Goal: Task Accomplishment & Management: Manage account settings

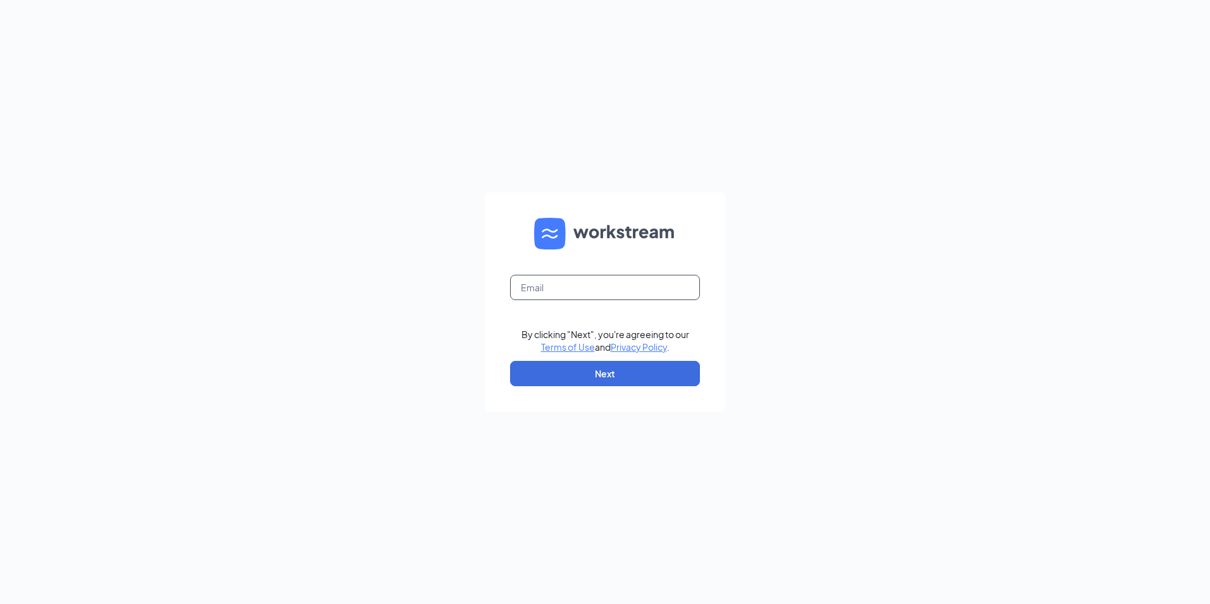
click at [654, 280] on input "text" at bounding box center [605, 287] width 190 height 25
type input "yvonnevnoble88@gmail.com"
click at [625, 382] on button "Next" at bounding box center [605, 373] width 190 height 25
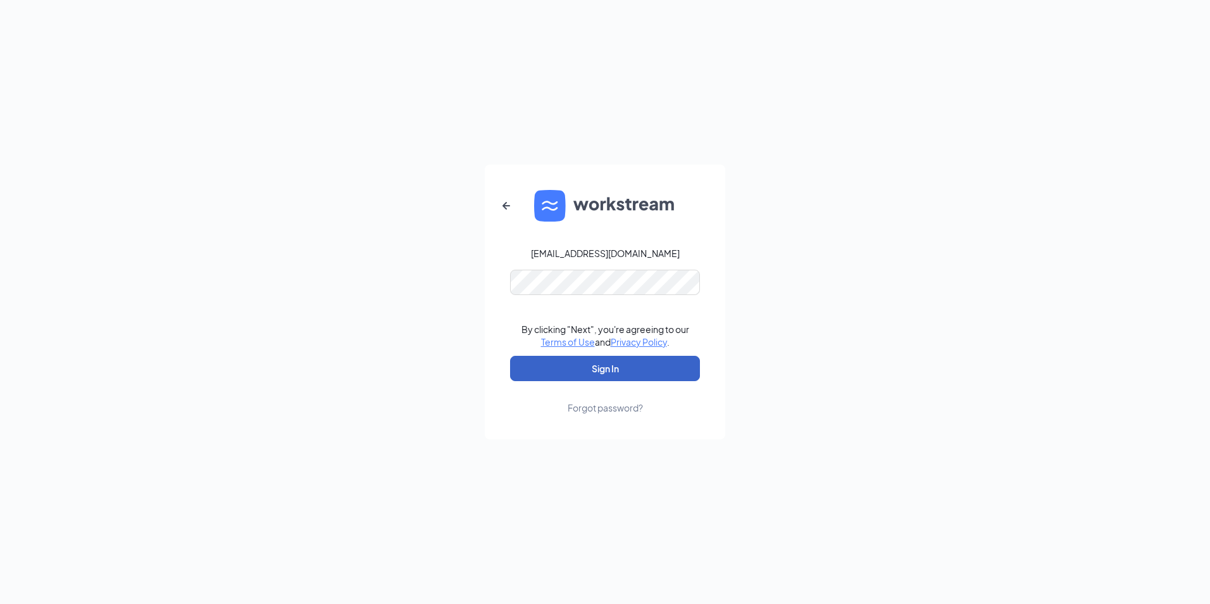
click at [611, 373] on button "Sign In" at bounding box center [605, 368] width 190 height 25
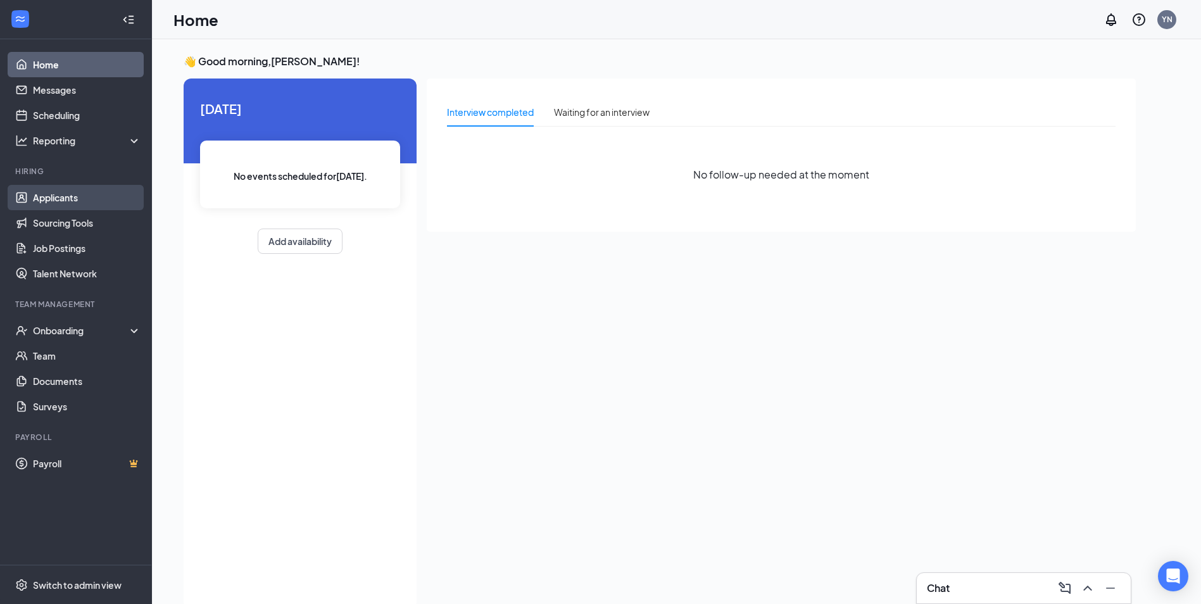
click at [53, 201] on link "Applicants" at bounding box center [87, 197] width 108 height 25
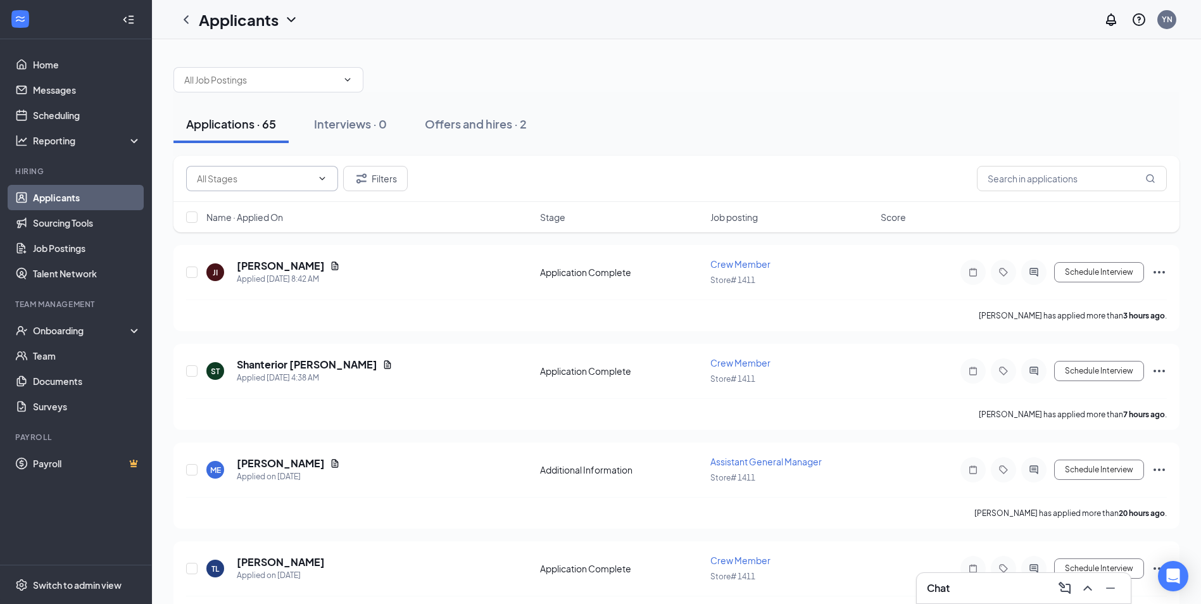
click at [264, 182] on input "text" at bounding box center [254, 179] width 115 height 14
click at [1102, 181] on input "text" at bounding box center [1072, 178] width 190 height 25
type input "r"
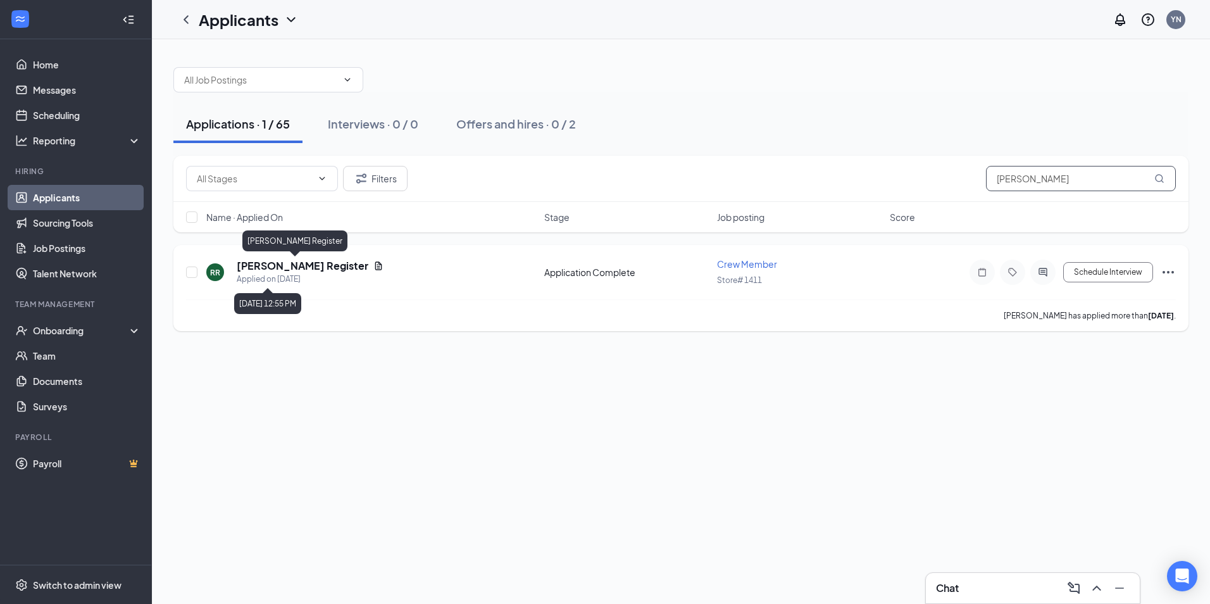
type input "[PERSON_NAME]"
click at [280, 268] on h5 "[PERSON_NAME] Register" at bounding box center [303, 266] width 132 height 14
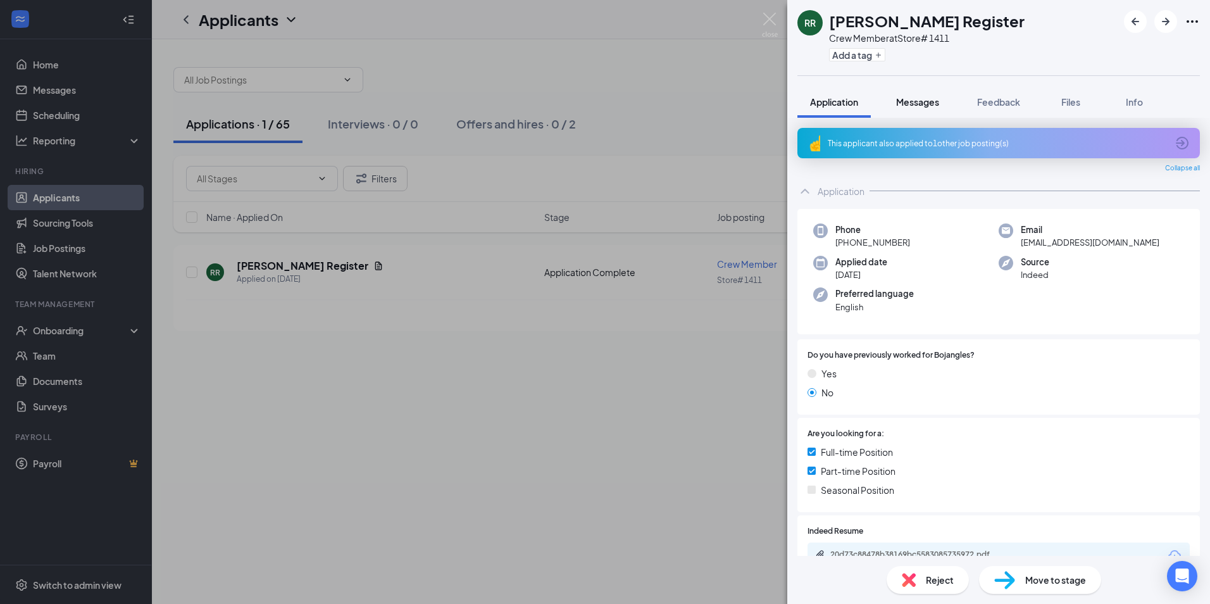
click at [922, 102] on span "Messages" at bounding box center [917, 101] width 43 height 11
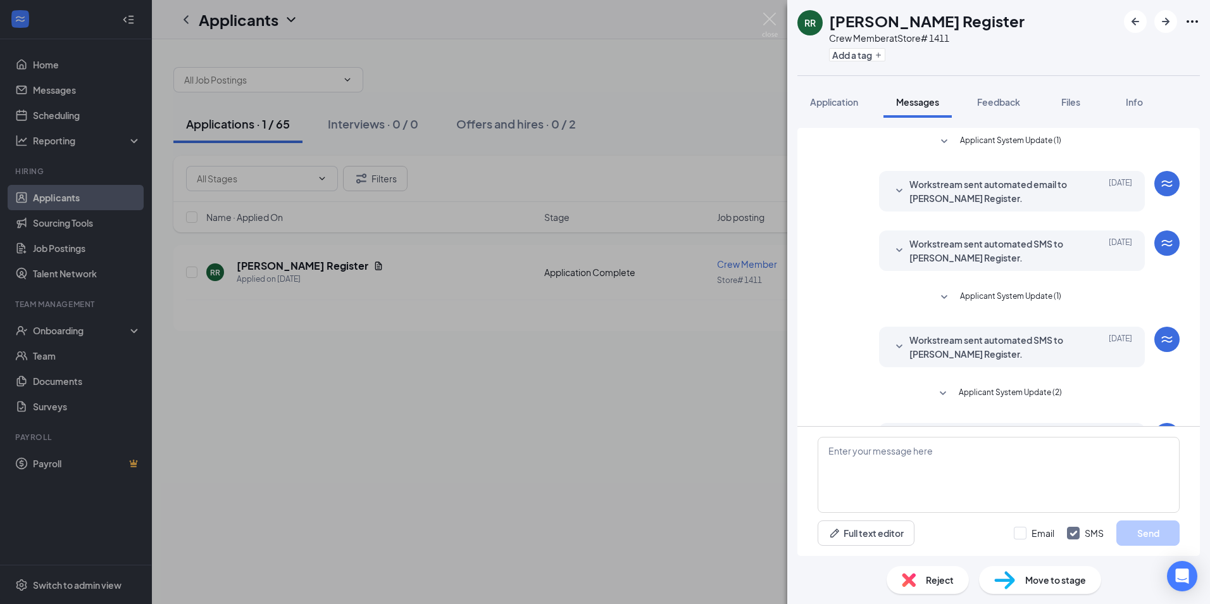
scroll to position [110, 0]
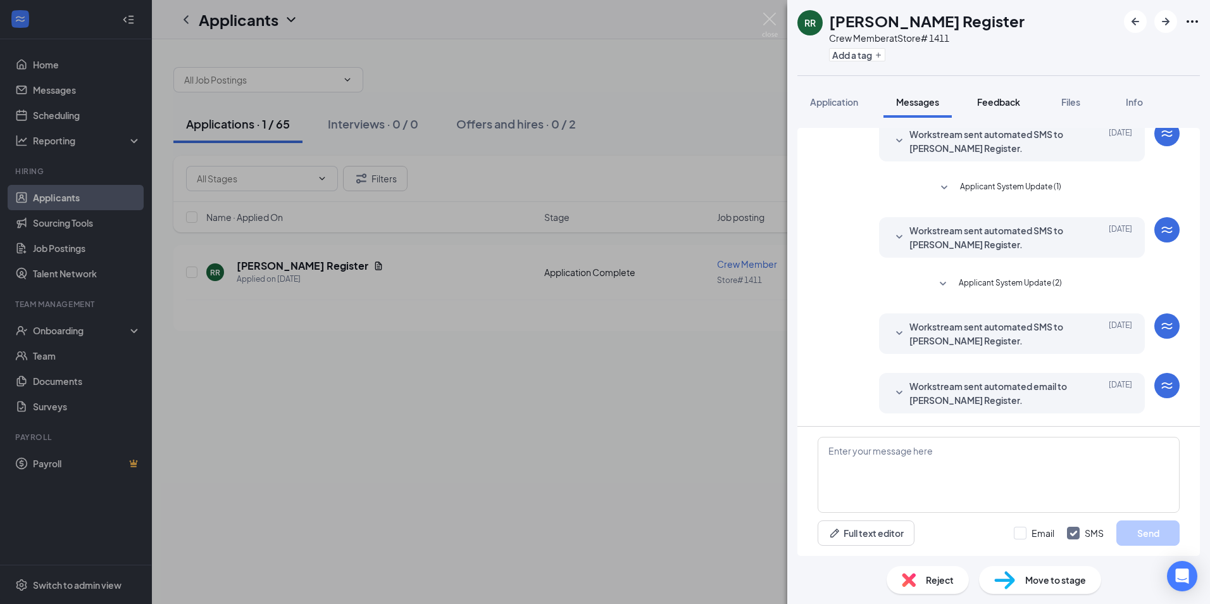
click at [1000, 97] on span "Feedback" at bounding box center [998, 101] width 43 height 11
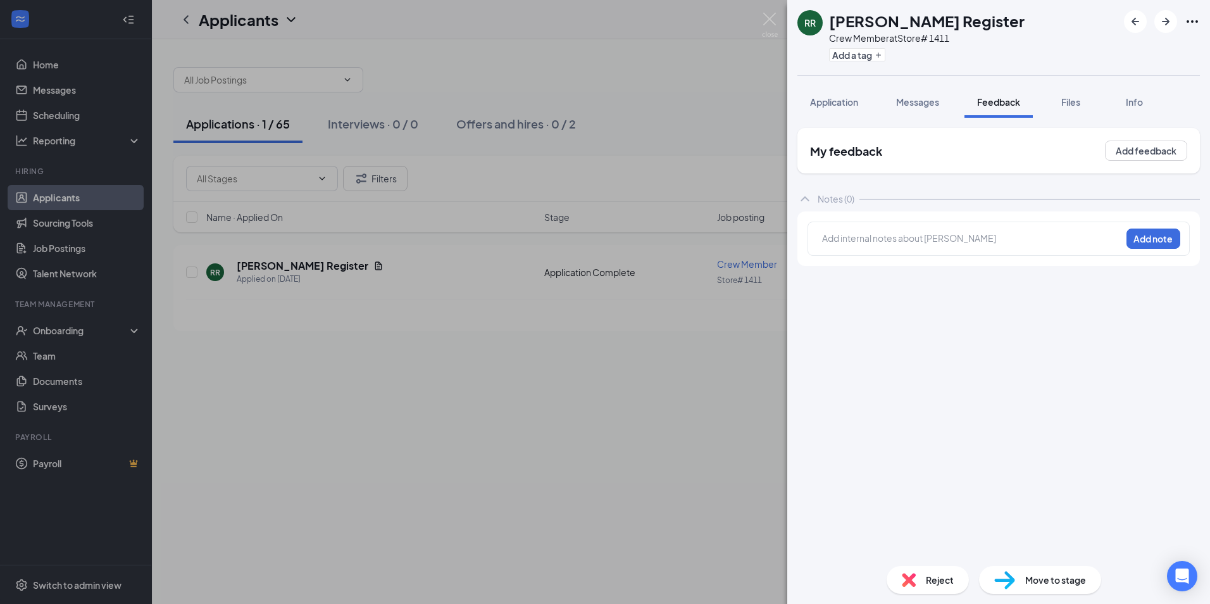
click at [1075, 102] on span "Files" at bounding box center [1071, 101] width 19 height 11
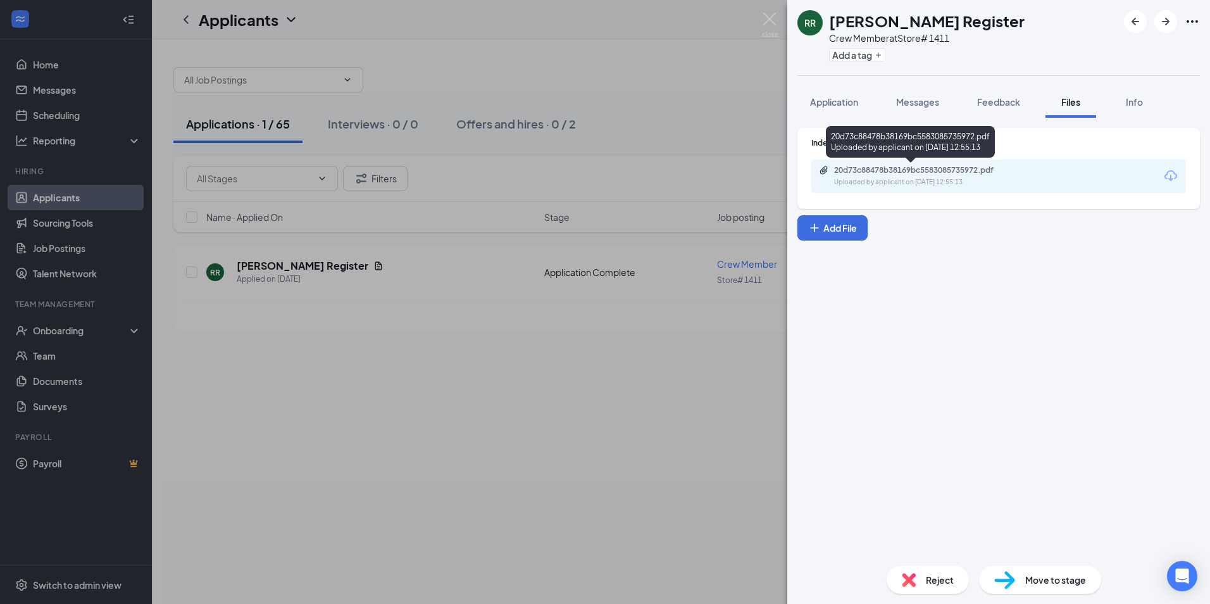
click at [890, 177] on div "Uploaded by applicant on [DATE] 12:55:13" at bounding box center [929, 182] width 190 height 10
